Goal: Task Accomplishment & Management: Manage account settings

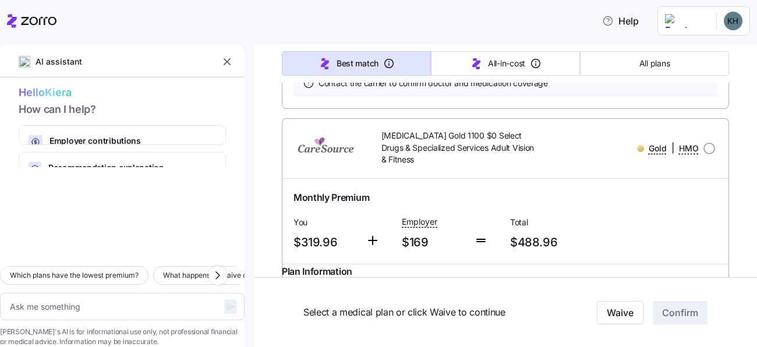
scroll to position [2226, 0]
click at [347, 10] on link "Summary of benefits" at bounding box center [343, 4] width 98 height 12
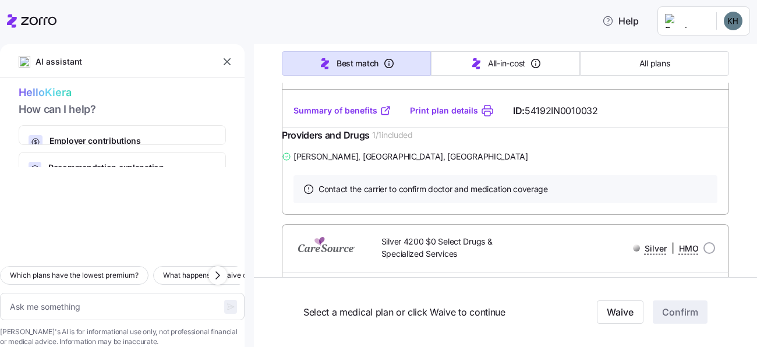
scroll to position [8148, 0]
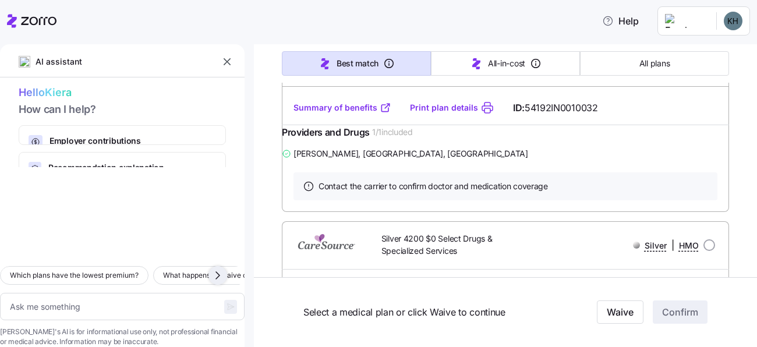
click at [218, 268] on icon "button" at bounding box center [218, 275] width 14 height 14
click at [175, 270] on span "What services are covered before the deductible?" at bounding box center [92, 276] width 164 height 12
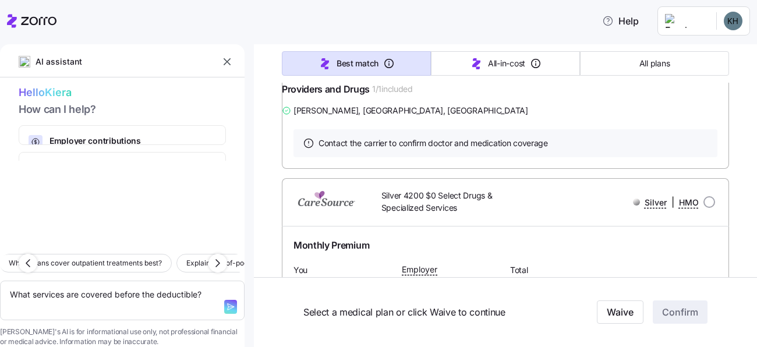
scroll to position [8185, 0]
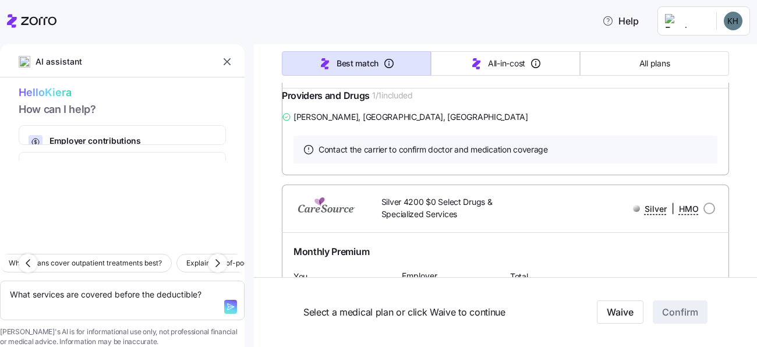
click at [226, 302] on icon "button" at bounding box center [230, 306] width 9 height 9
click at [224, 290] on div at bounding box center [234, 300] width 20 height 39
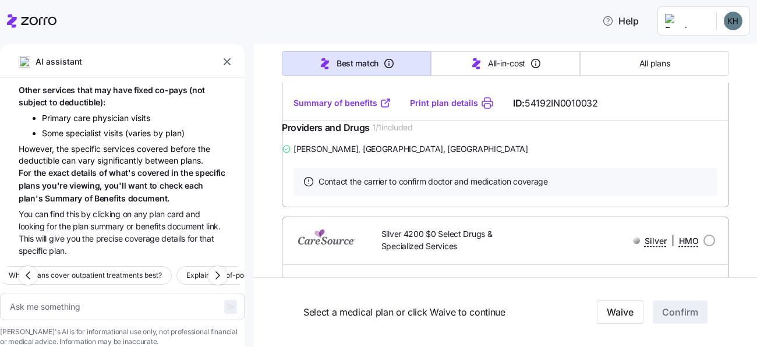
scroll to position [8150, 0]
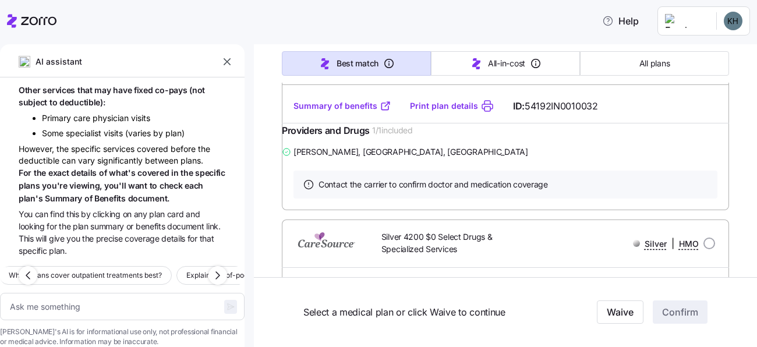
click at [124, 143] on div "However, the specific services covered before the deductible can vary significa…" at bounding box center [122, 174] width 207 height 62
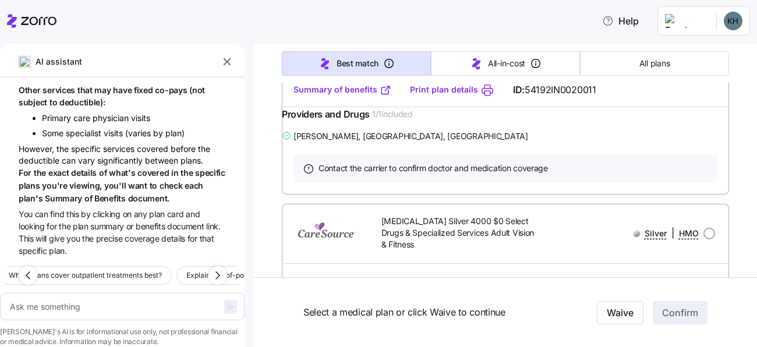
scroll to position [10210, 0]
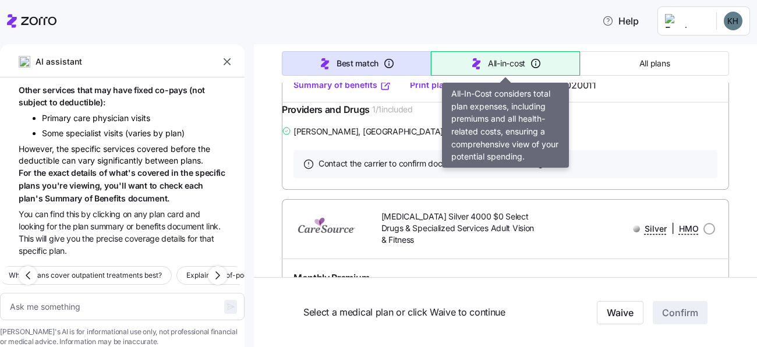
click at [503, 70] on button "All-in-cost" at bounding box center [505, 63] width 149 height 24
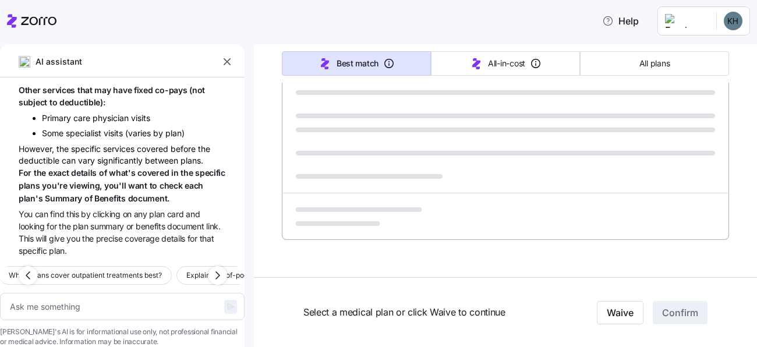
scroll to position [783, 0]
type textarea "x"
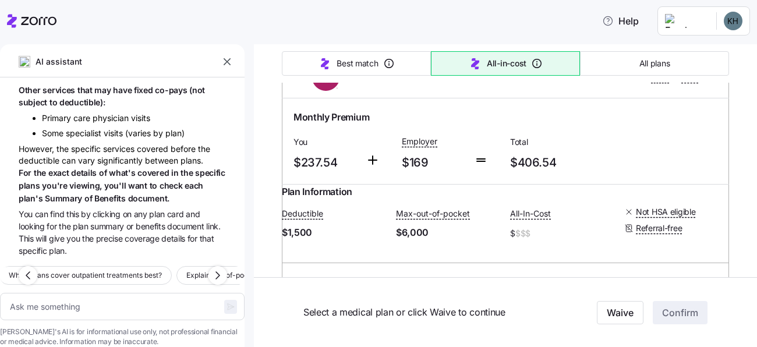
type input "Sorted by: All-in-cost"
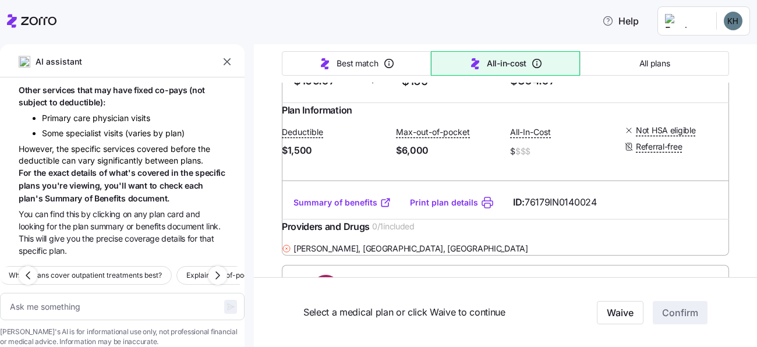
scroll to position [277, 0]
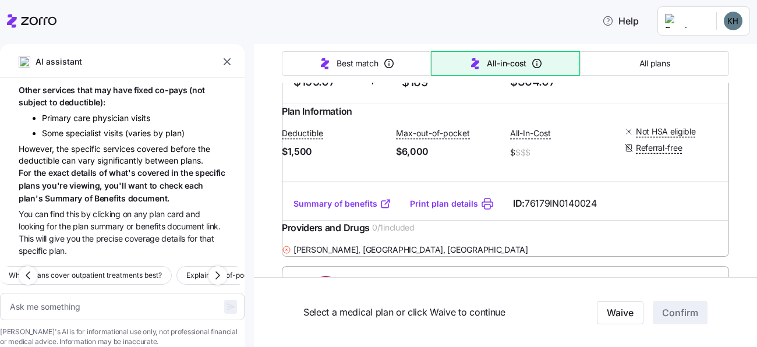
click at [362, 210] on link "Summary of benefits" at bounding box center [343, 204] width 98 height 12
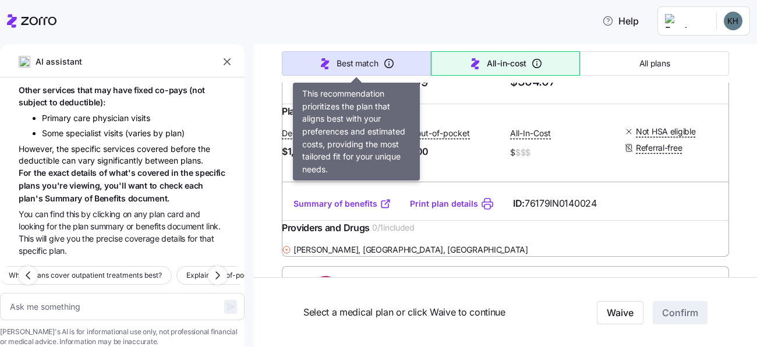
click at [362, 55] on button "Best match" at bounding box center [356, 63] width 149 height 24
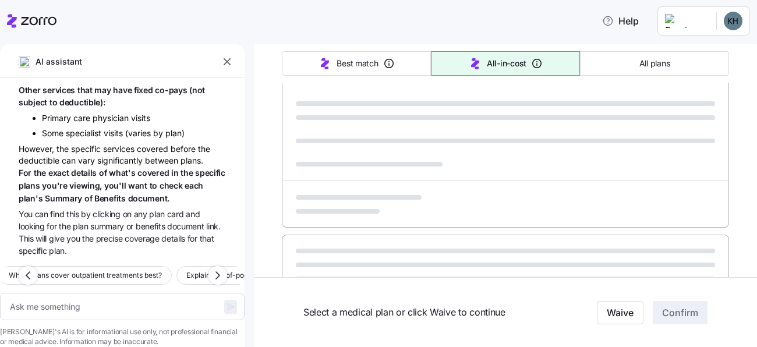
type textarea "x"
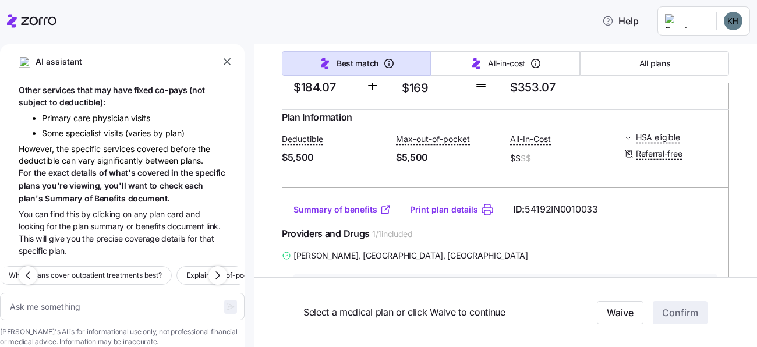
type input "Sorted by: Best match"
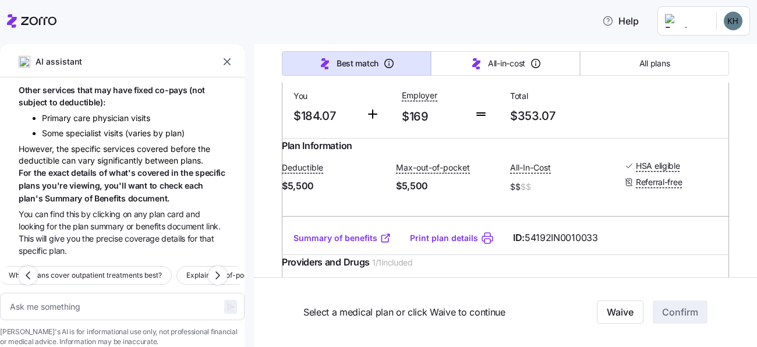
scroll to position [252, 0]
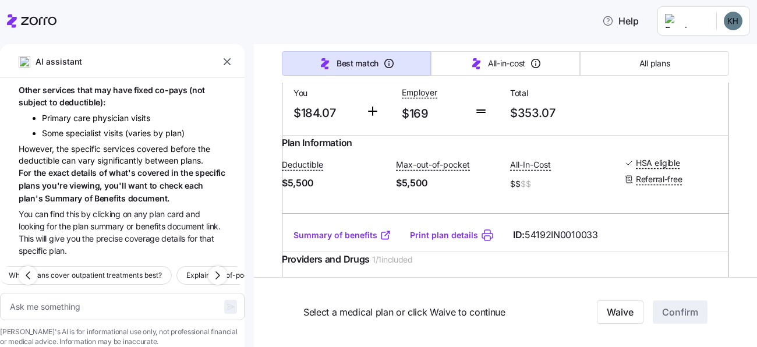
click at [339, 241] on link "Summary of benefits" at bounding box center [343, 235] width 98 height 12
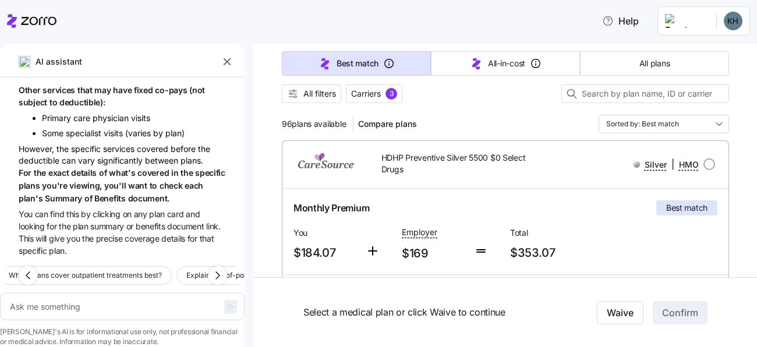
scroll to position [108, 0]
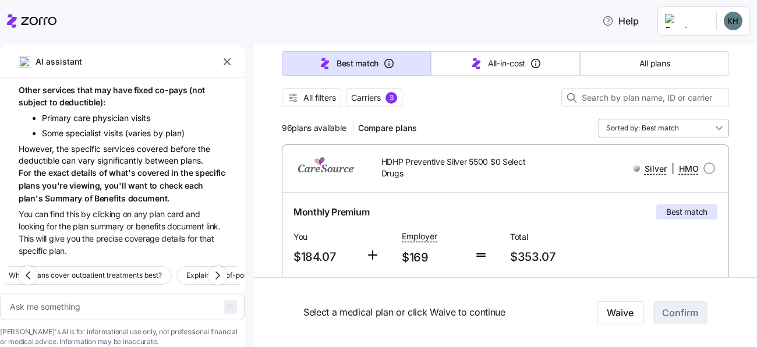
click at [650, 128] on input "Sorted by: Best match" at bounding box center [664, 128] width 130 height 19
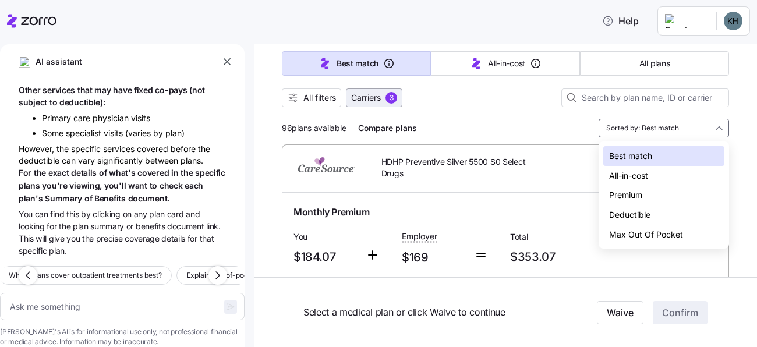
click at [397, 101] on div "3" at bounding box center [392, 98] width 12 height 12
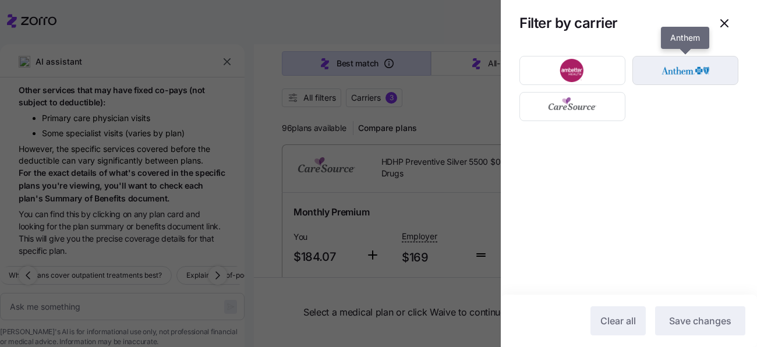
click at [683, 64] on img "button" at bounding box center [686, 70] width 86 height 23
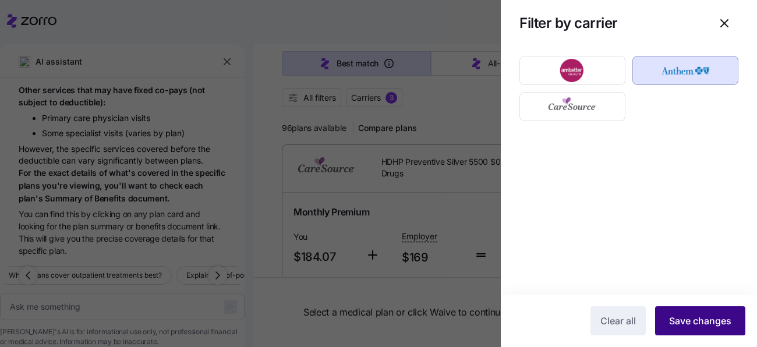
click at [688, 317] on span "Save changes" at bounding box center [700, 321] width 62 height 14
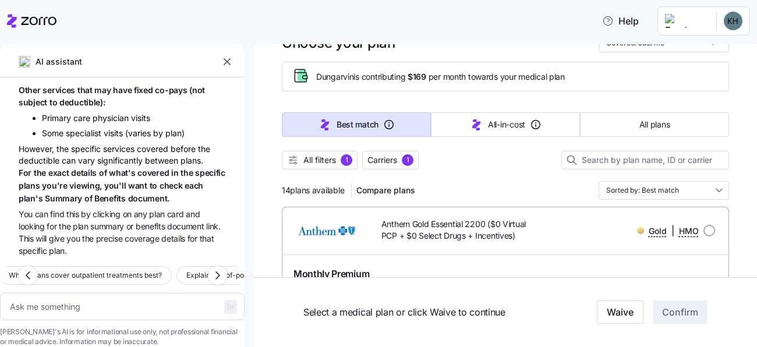
scroll to position [0, 0]
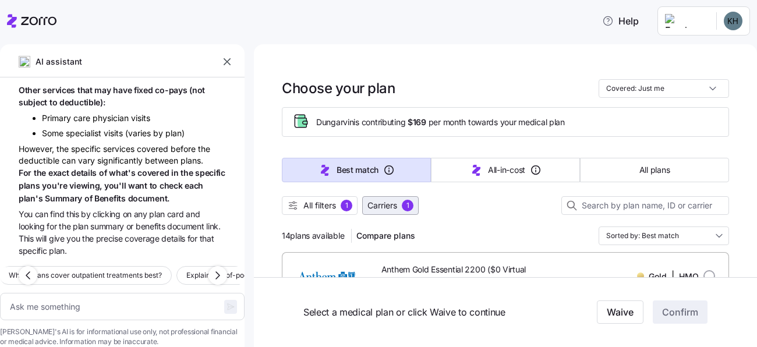
click at [384, 210] on span "Carriers" at bounding box center [382, 206] width 30 height 12
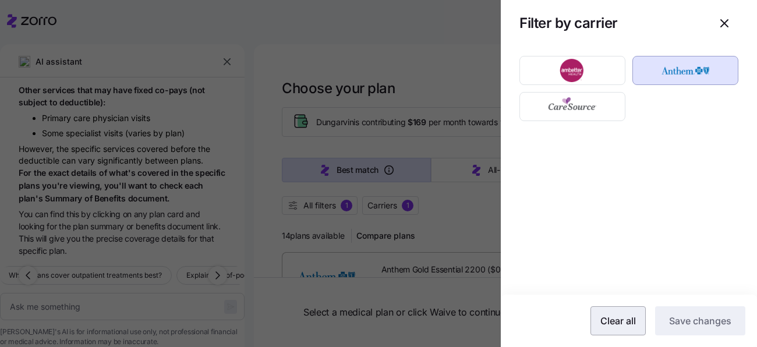
click at [611, 323] on span "Clear all" at bounding box center [618, 321] width 36 height 14
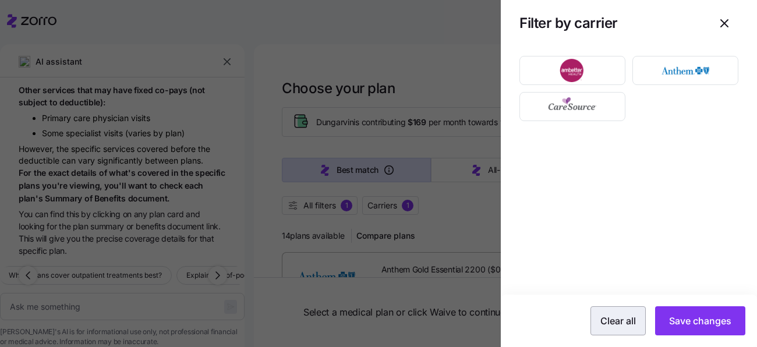
click at [611, 323] on span "Clear all" at bounding box center [618, 321] width 36 height 14
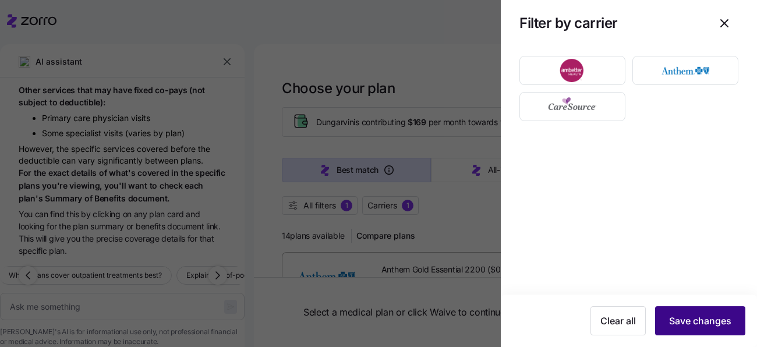
click at [689, 324] on span "Save changes" at bounding box center [700, 321] width 62 height 14
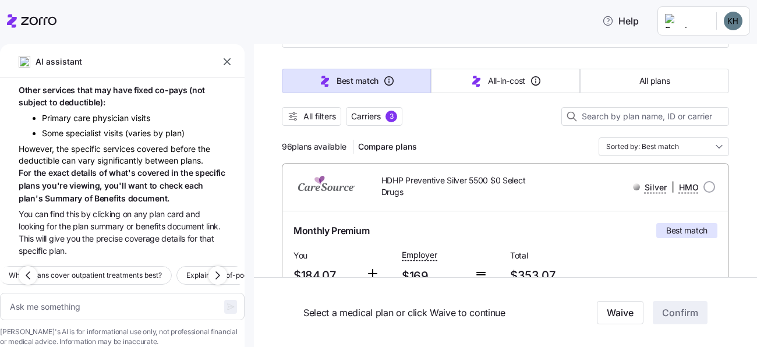
scroll to position [90, 0]
click at [213, 268] on icon "button" at bounding box center [218, 275] width 14 height 14
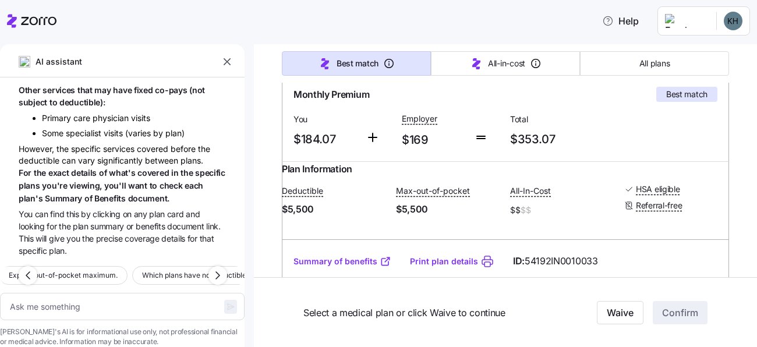
scroll to position [234, 0]
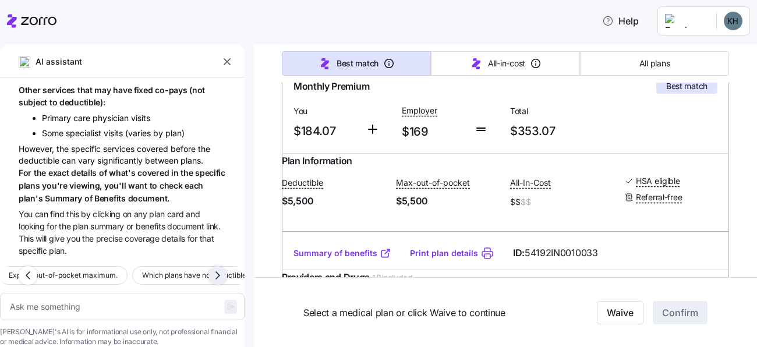
click at [215, 268] on icon "button" at bounding box center [218, 275] width 14 height 14
click at [214, 268] on icon "button" at bounding box center [218, 275] width 14 height 14
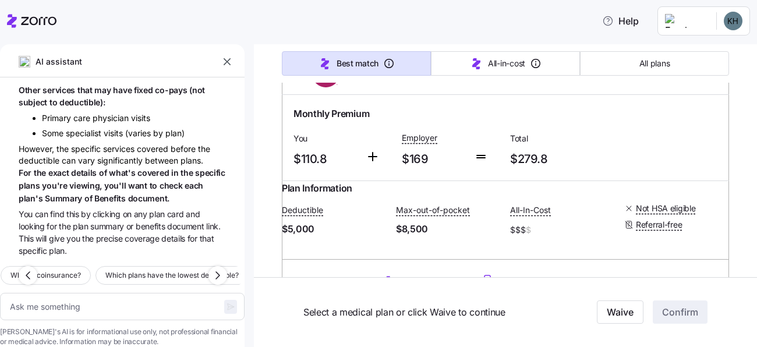
scroll to position [21003, 0]
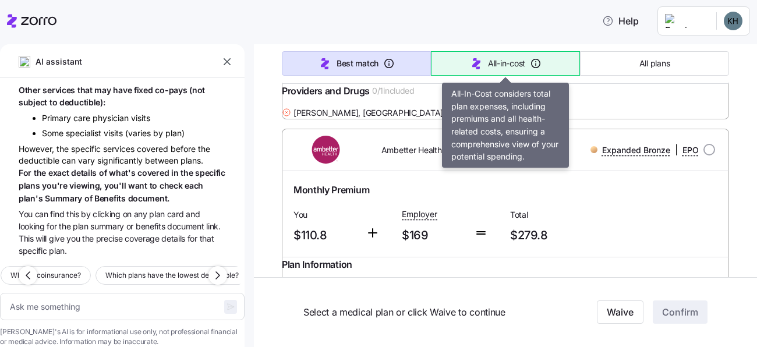
click at [512, 62] on span "All-in-cost" at bounding box center [506, 64] width 37 height 12
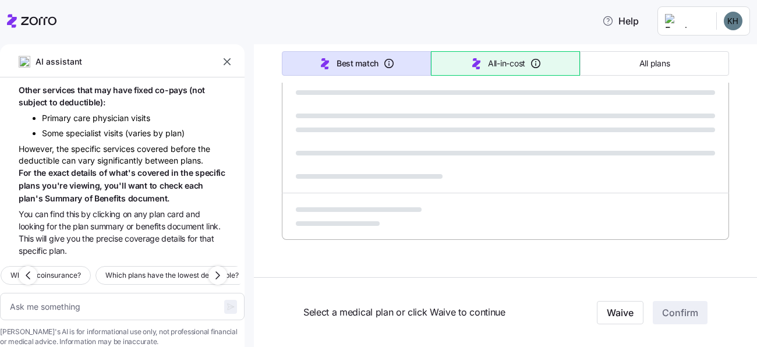
scroll to position [783, 0]
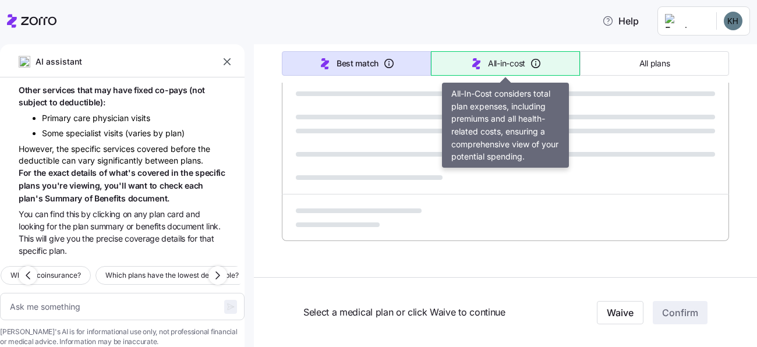
click at [485, 61] on button "All-in-cost" at bounding box center [505, 63] width 149 height 24
click at [505, 60] on span "All-in-cost" at bounding box center [506, 64] width 37 height 12
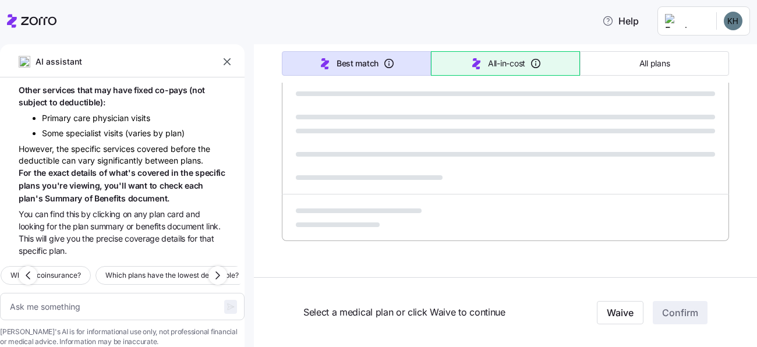
click at [538, 65] on icon "button" at bounding box center [536, 64] width 12 height 12
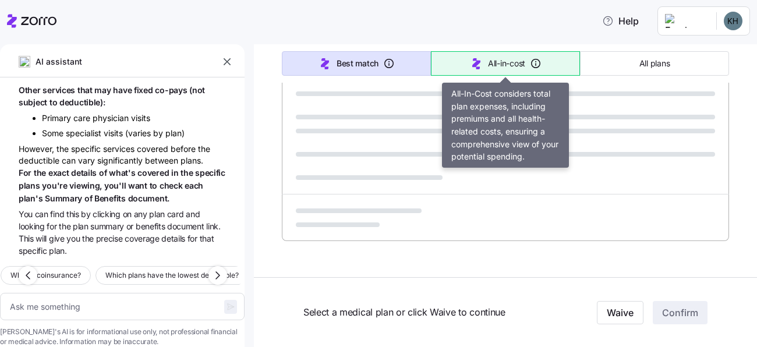
type textarea "x"
type input "Sorted by: All-in-cost"
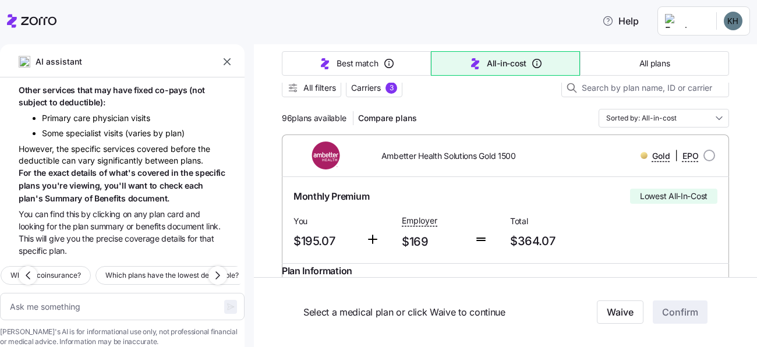
scroll to position [118, 0]
click at [393, 85] on div "3" at bounding box center [392, 88] width 12 height 12
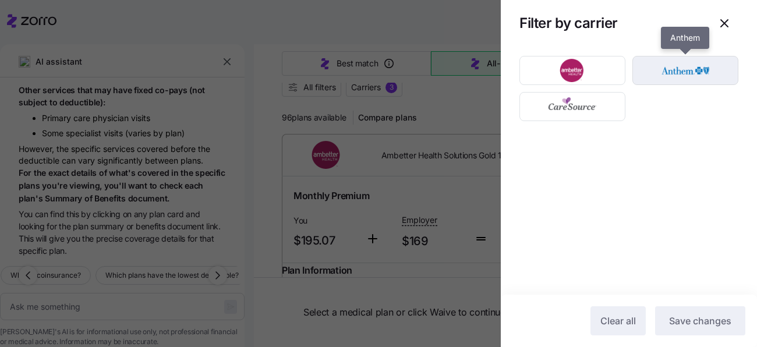
click at [716, 75] on img "button" at bounding box center [686, 70] width 86 height 23
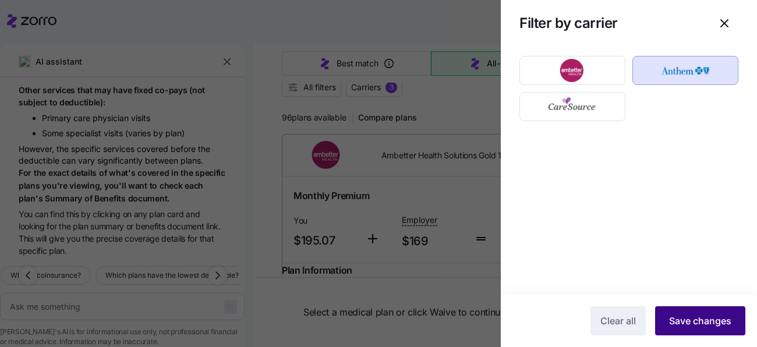
click at [695, 316] on span "Save changes" at bounding box center [700, 321] width 62 height 14
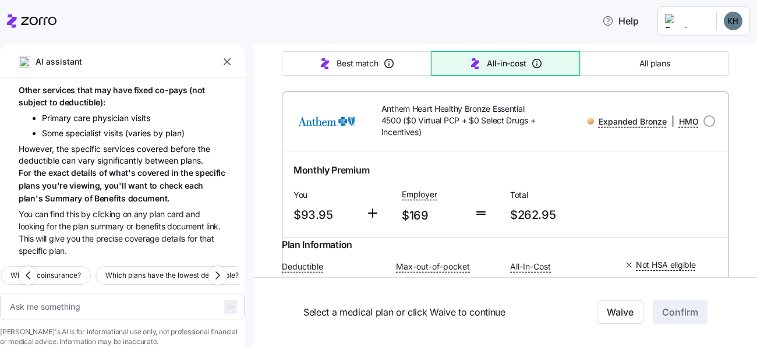
scroll to position [2277, 0]
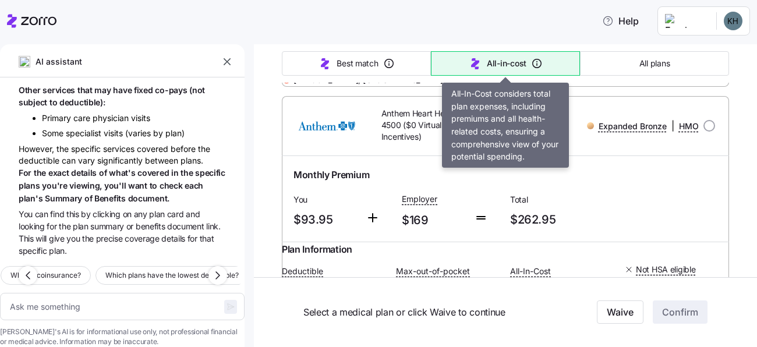
click at [498, 53] on button "All-in-cost" at bounding box center [505, 63] width 149 height 24
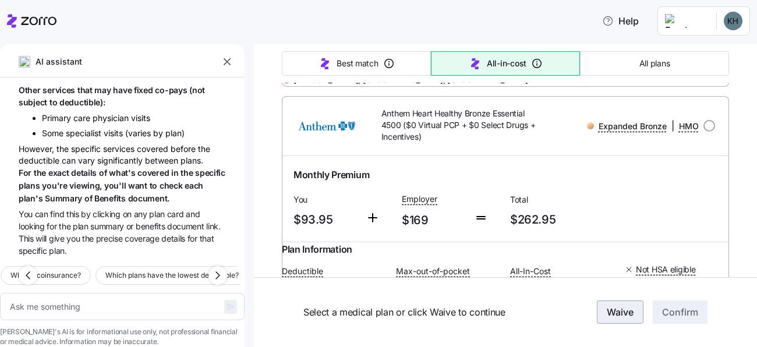
click at [628, 316] on span "Waive" at bounding box center [620, 313] width 27 height 14
type textarea "x"
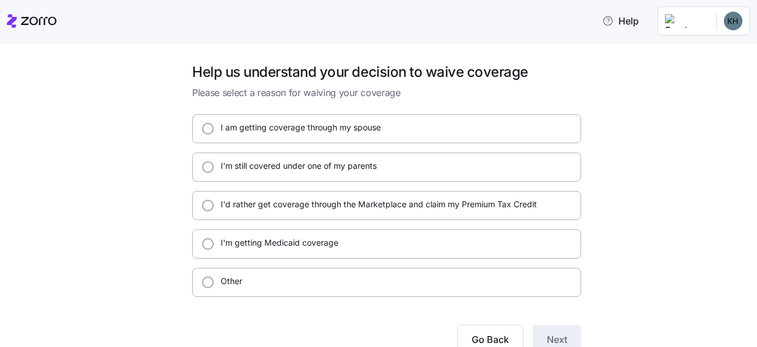
click at [291, 250] on div "I'm getting Medicaid coverage" at bounding box center [276, 244] width 125 height 14
radio input "true"
click at [567, 342] on span "Next" at bounding box center [557, 340] width 20 height 14
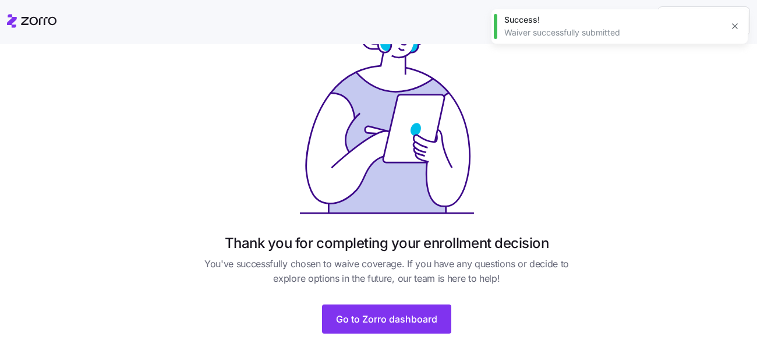
scroll to position [126, 0]
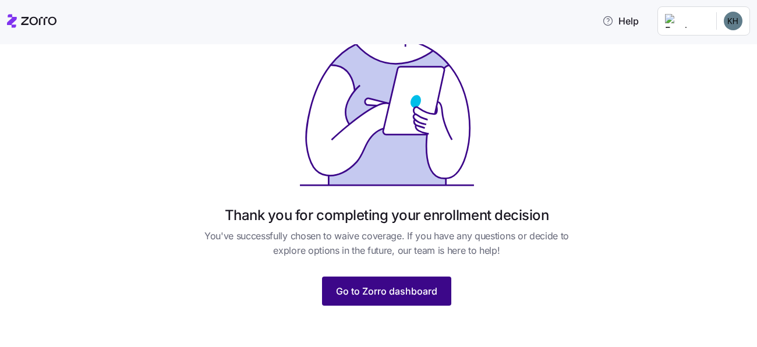
click at [405, 288] on span "Go to Zorro dashboard" at bounding box center [386, 291] width 101 height 14
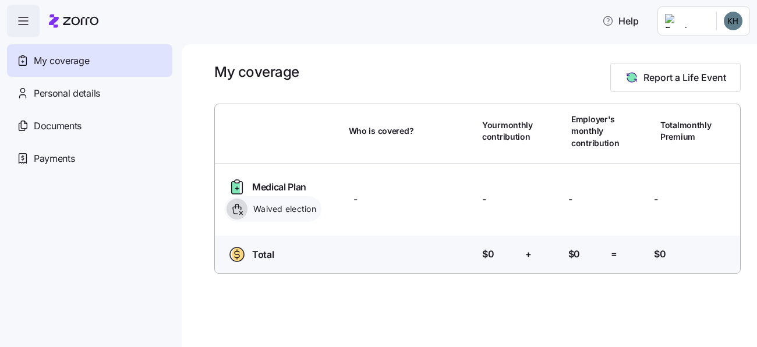
click at [18, 24] on icon "button" at bounding box center [23, 21] width 14 height 14
